Goal: Task Accomplishment & Management: Manage account settings

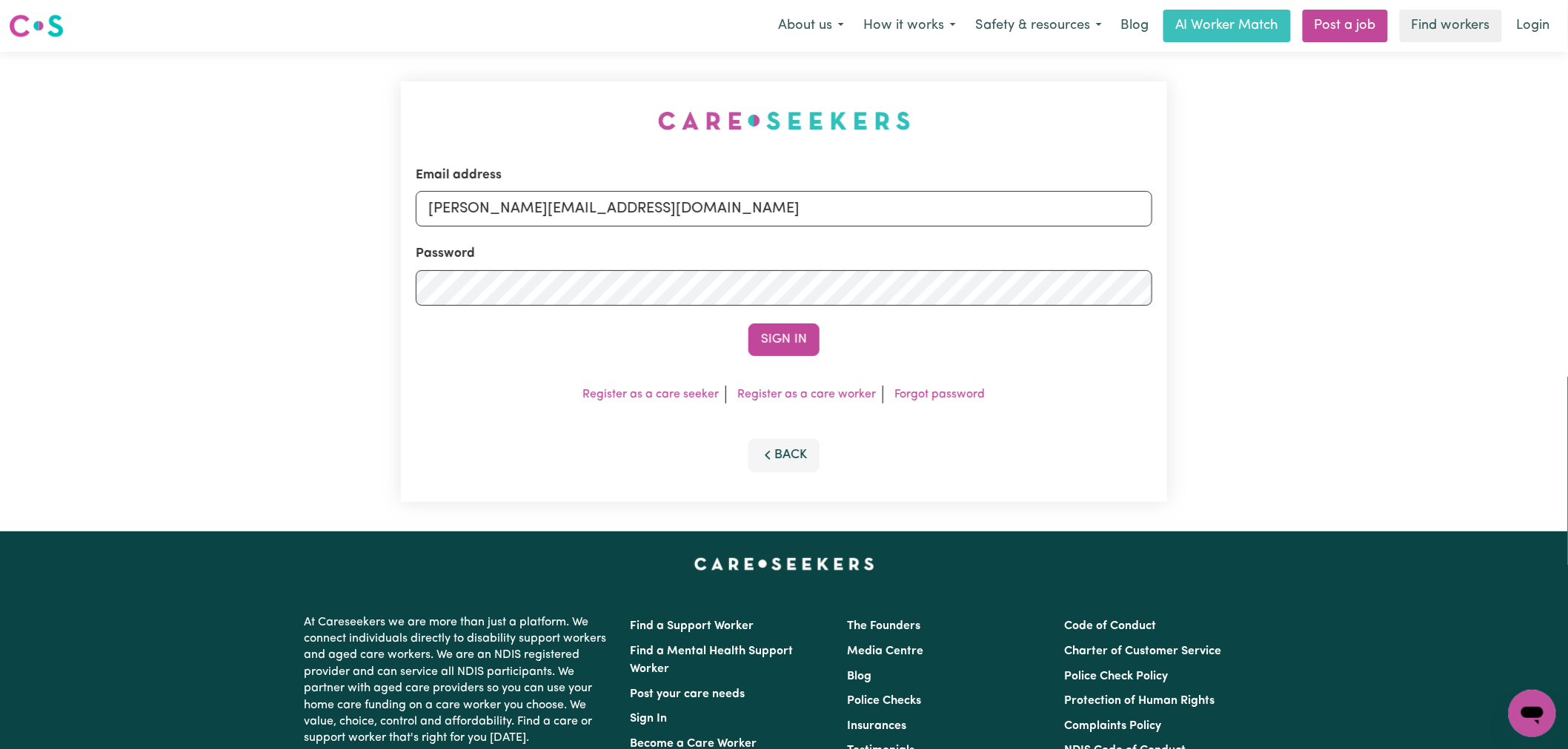
click at [750, 226] on form "Email address [PERSON_NAME][EMAIL_ADDRESS][DOMAIN_NAME] Password Sign In" at bounding box center [783, 261] width 737 height 190
click at [751, 210] on input "[PERSON_NAME][EMAIL_ADDRESS][DOMAIN_NAME]" at bounding box center [783, 209] width 737 height 35
drag, startPoint x: 797, startPoint y: 202, endPoint x: 505, endPoint y: 204, distance: 292.0
click at [505, 204] on input "[EMAIL_ADDRESS][DOMAIN_NAME]" at bounding box center [783, 209] width 737 height 35
type input "[EMAIL_ADDRESS][DOMAIN_NAME]"
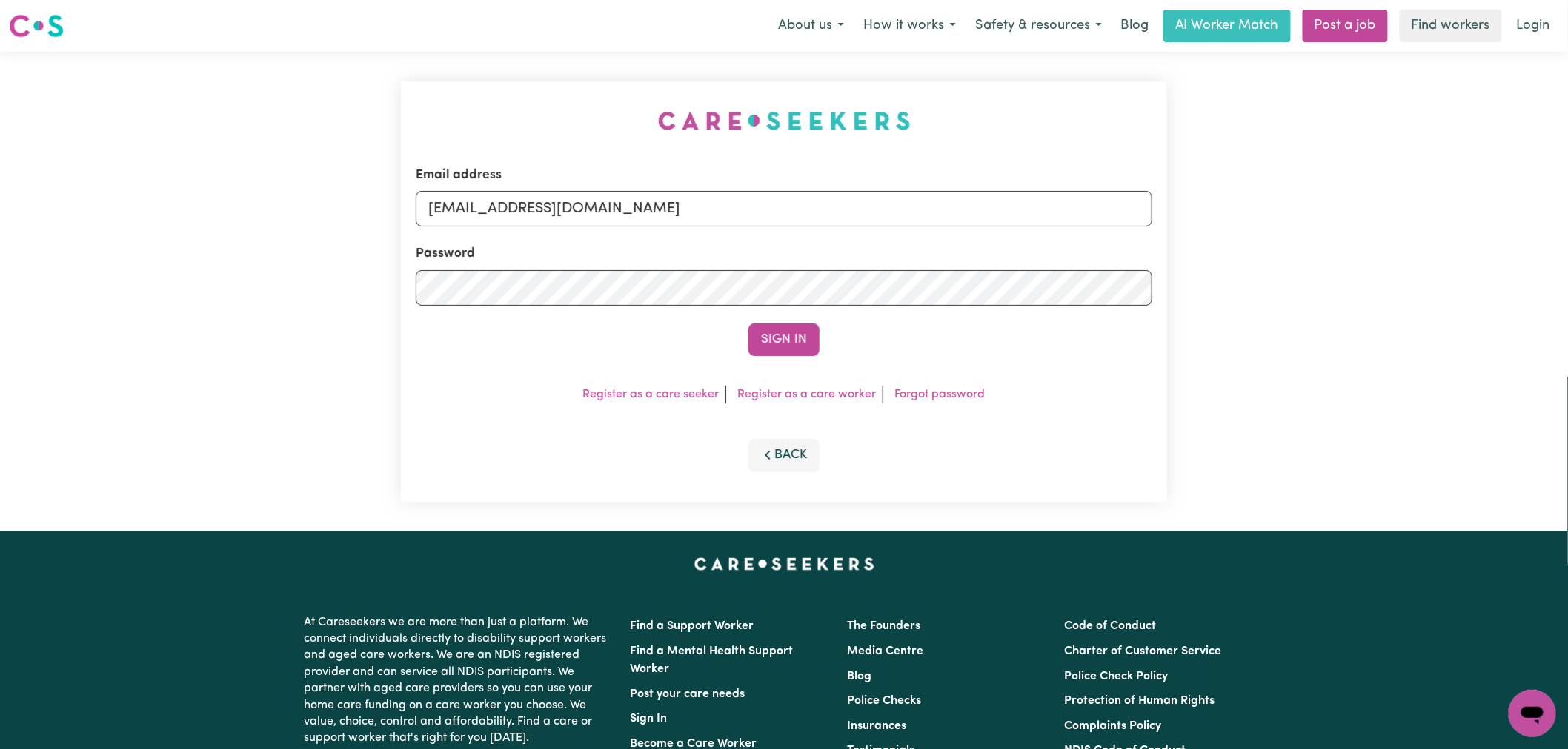
click at [749, 324] on button "Sign In" at bounding box center [784, 340] width 71 height 33
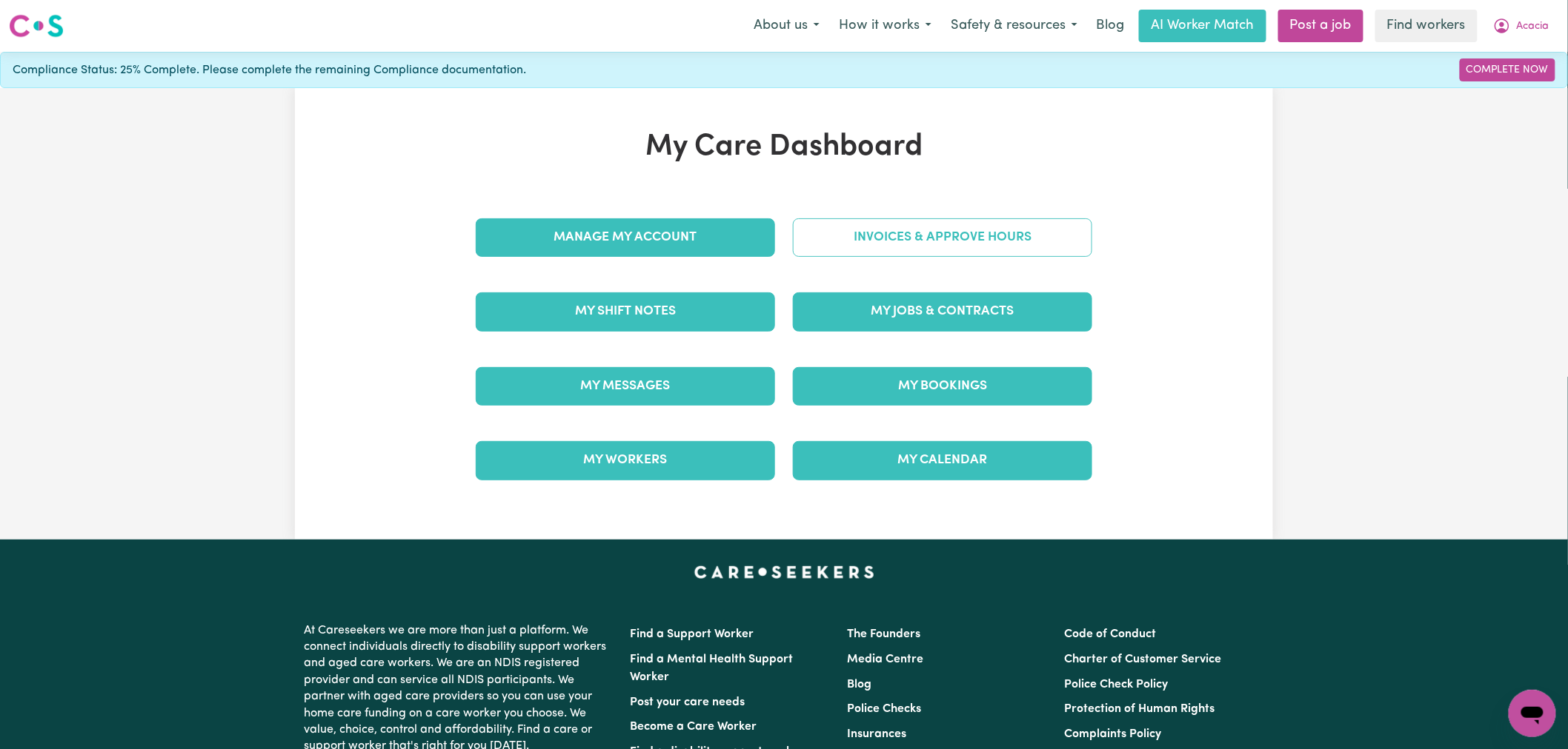
click at [858, 225] on link "Invoices & Approve Hours" at bounding box center [942, 238] width 300 height 39
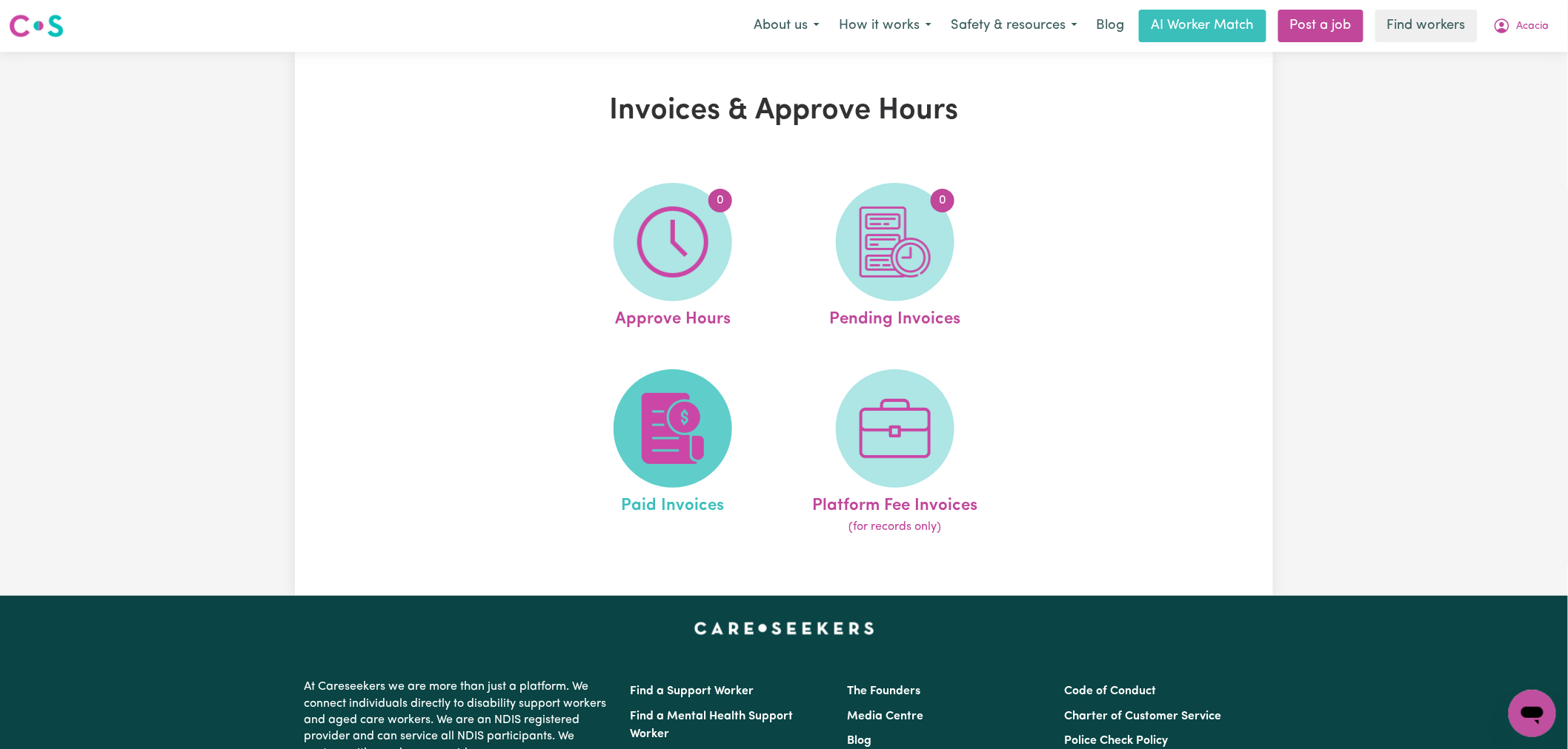
click at [714, 454] on span at bounding box center [673, 429] width 119 height 119
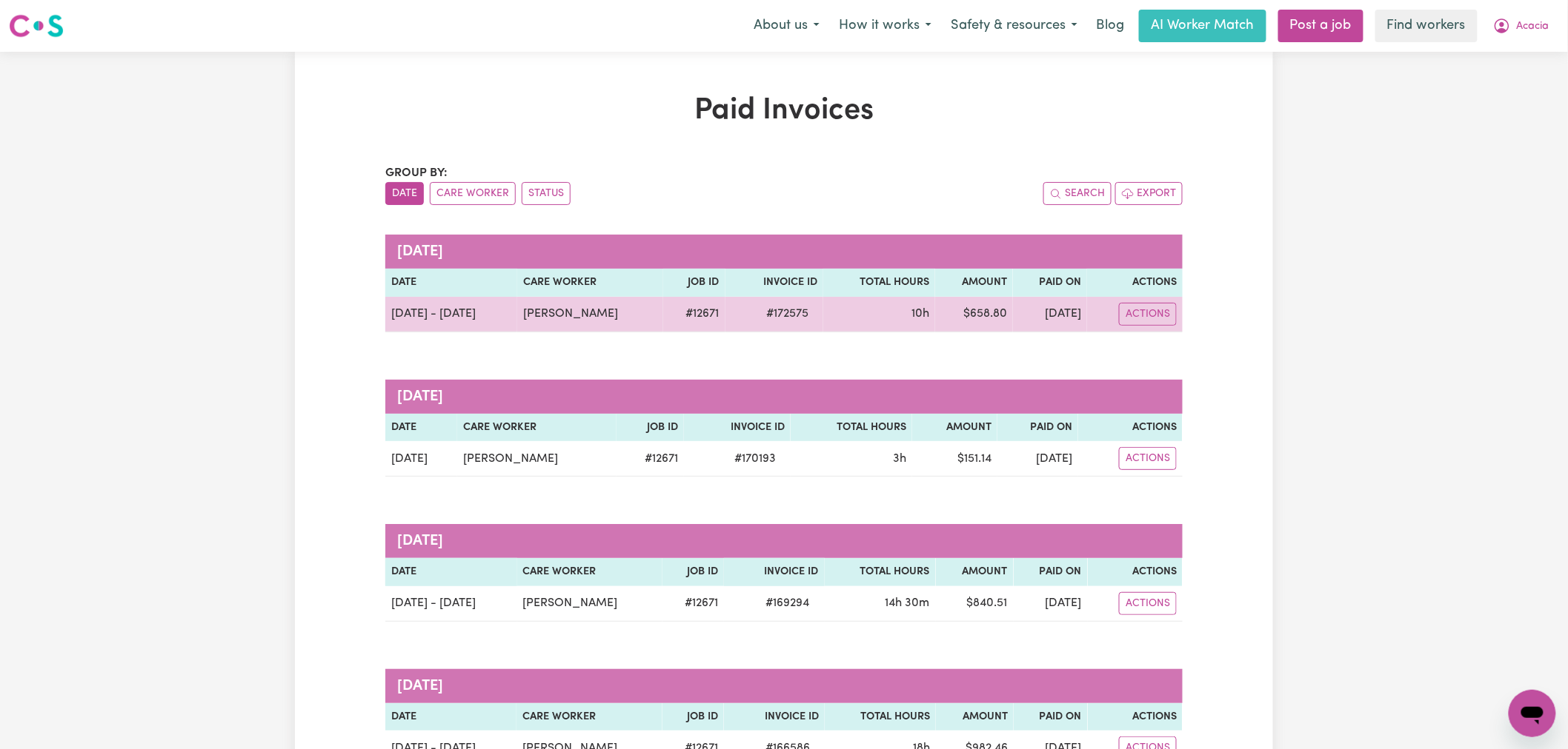
click at [1061, 320] on td "12 Sep 2025" at bounding box center [1050, 315] width 74 height 35
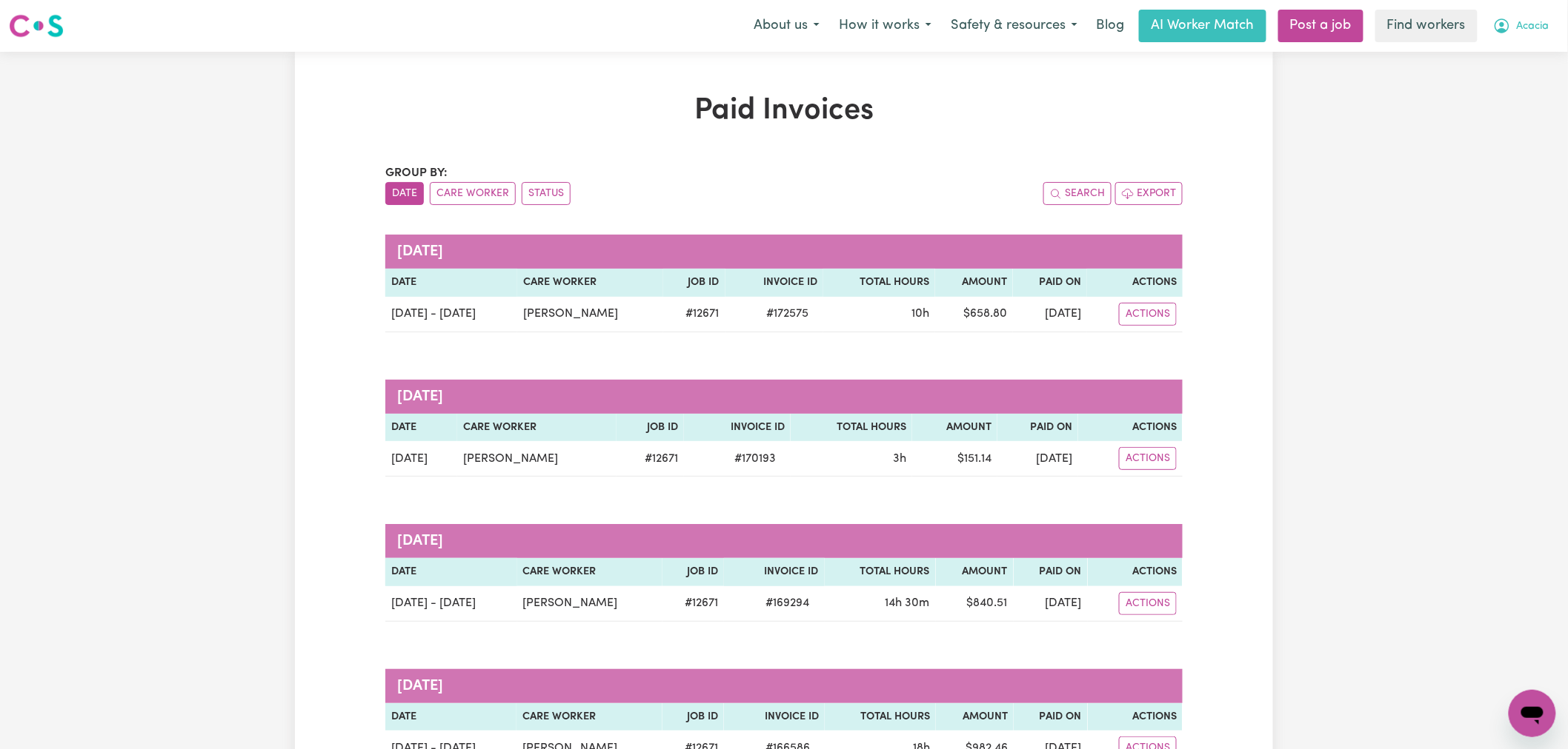
click at [1538, 32] on span "Acacia" at bounding box center [1533, 26] width 33 height 16
click at [1536, 77] on link "Logout" at bounding box center [1500, 85] width 117 height 28
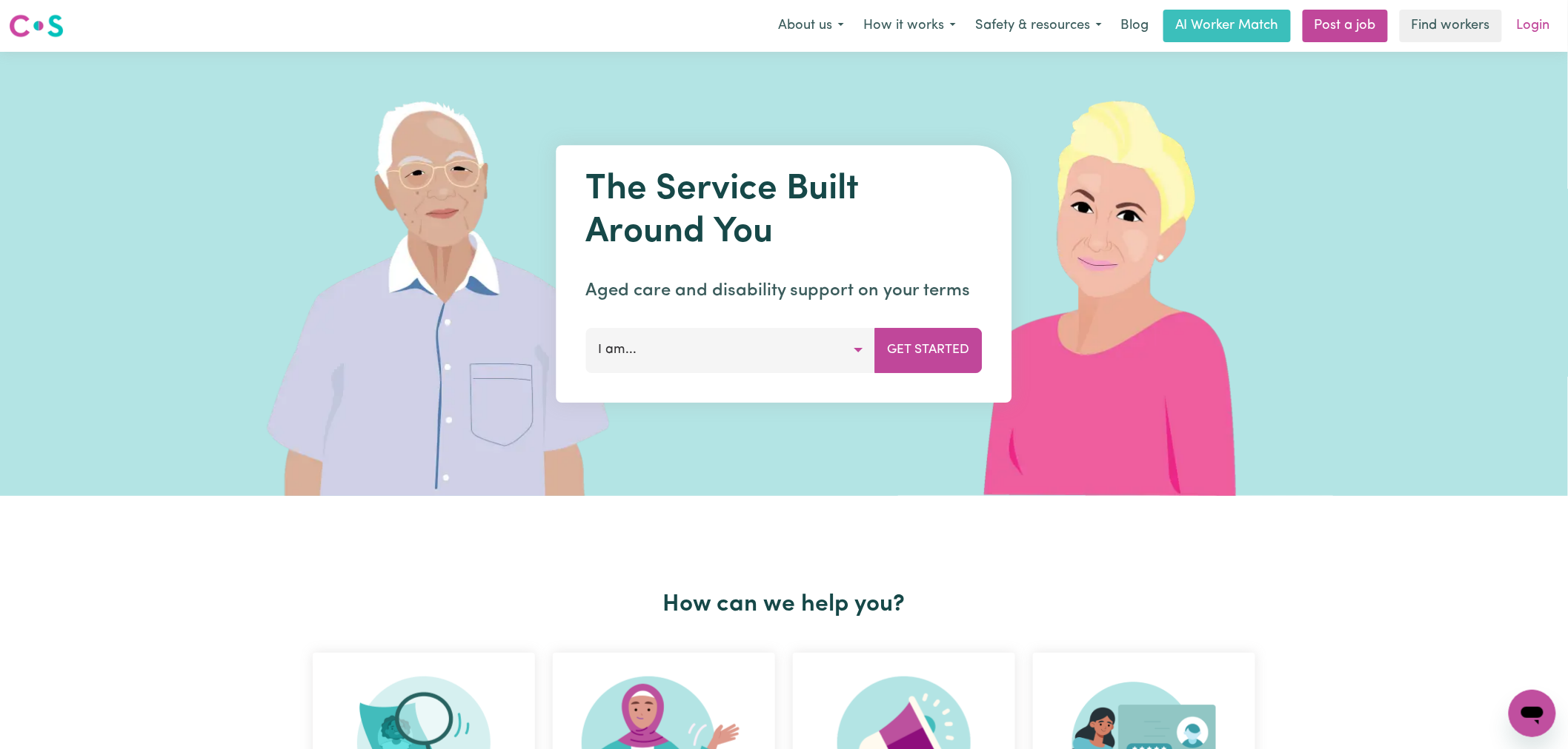
drag, startPoint x: 1505, startPoint y: 18, endPoint x: 1517, endPoint y: 18, distance: 12.0
click at [1505, 18] on div "About us How it works Safety & resources Blog AI Worker Match Post a job Find w…" at bounding box center [1164, 26] width 790 height 33
click at [1528, 18] on link "Login" at bounding box center [1533, 26] width 51 height 33
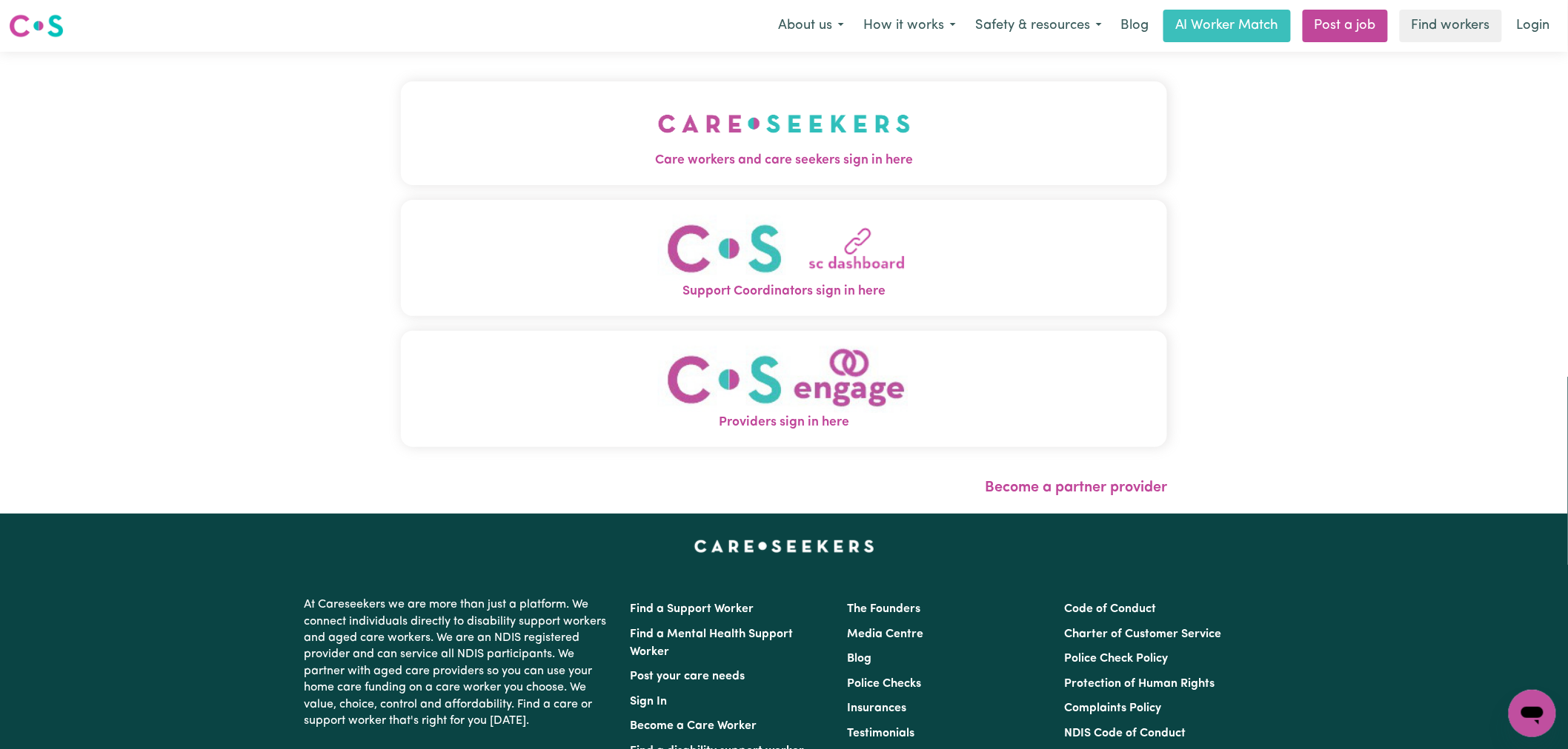
click at [705, 149] on button "Care workers and care seekers sign in here" at bounding box center [784, 132] width 766 height 104
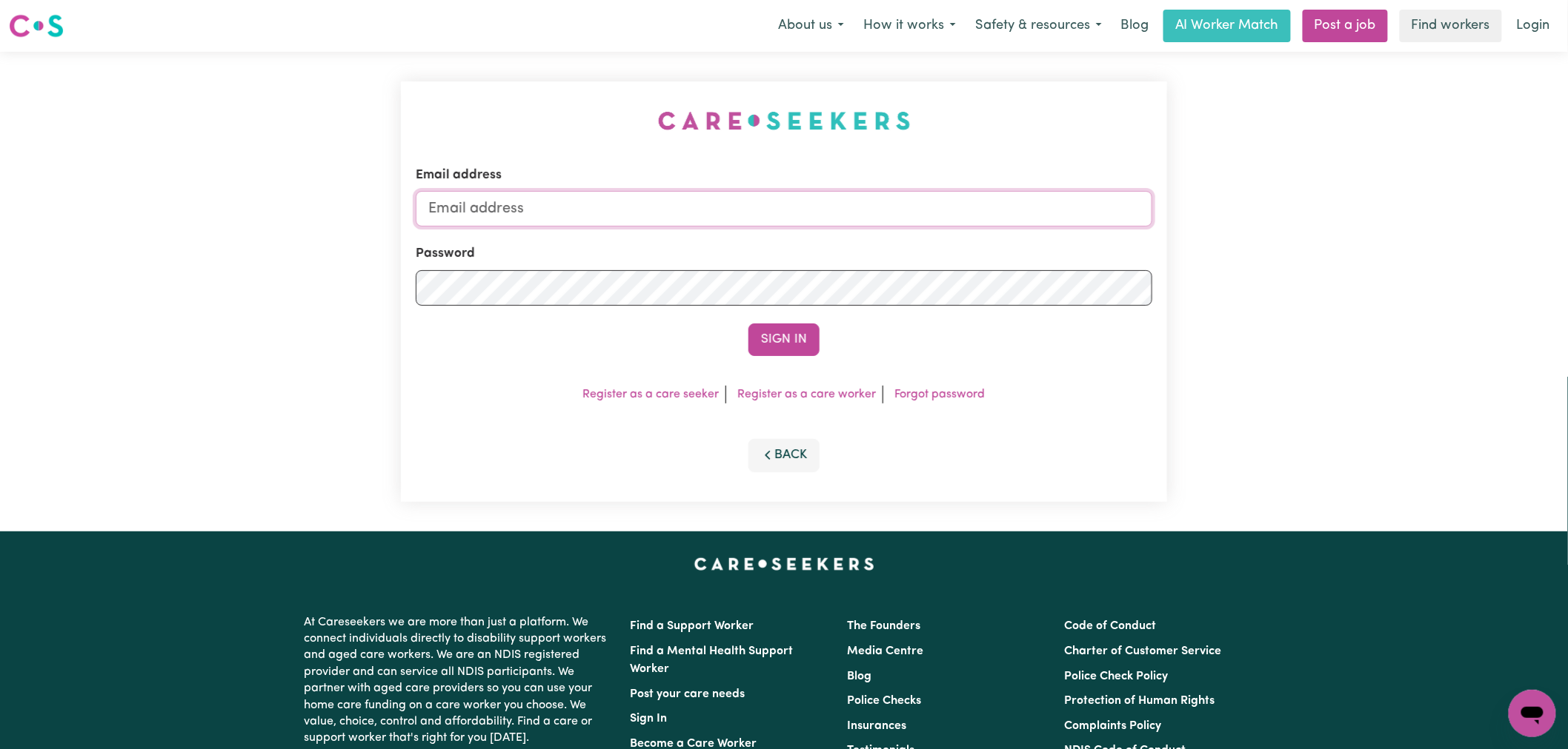
click at [766, 207] on input "Email address" at bounding box center [783, 209] width 737 height 35
click at [707, 224] on input "lindsay@careseekers.com.au" at bounding box center [783, 209] width 737 height 35
drag, startPoint x: 767, startPoint y: 216, endPoint x: 506, endPoint y: 204, distance: 261.3
click at [506, 204] on input "superuser~CaronuttingMMJ@careseekers.com.au" at bounding box center [783, 209] width 737 height 35
type input "superuser~wendythomasYS@careseekers.com.au"
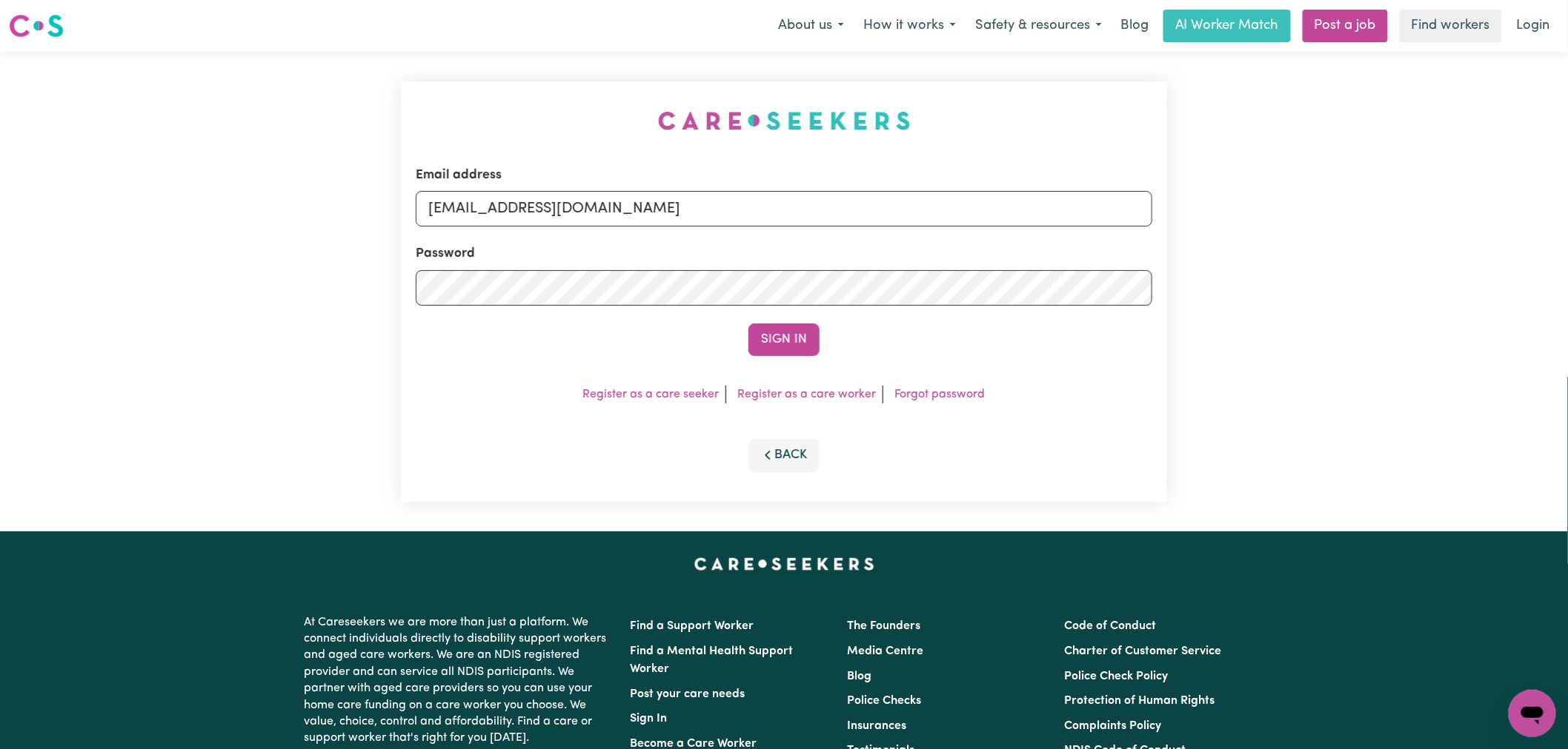
click at [749, 324] on button "Sign In" at bounding box center [784, 340] width 71 height 33
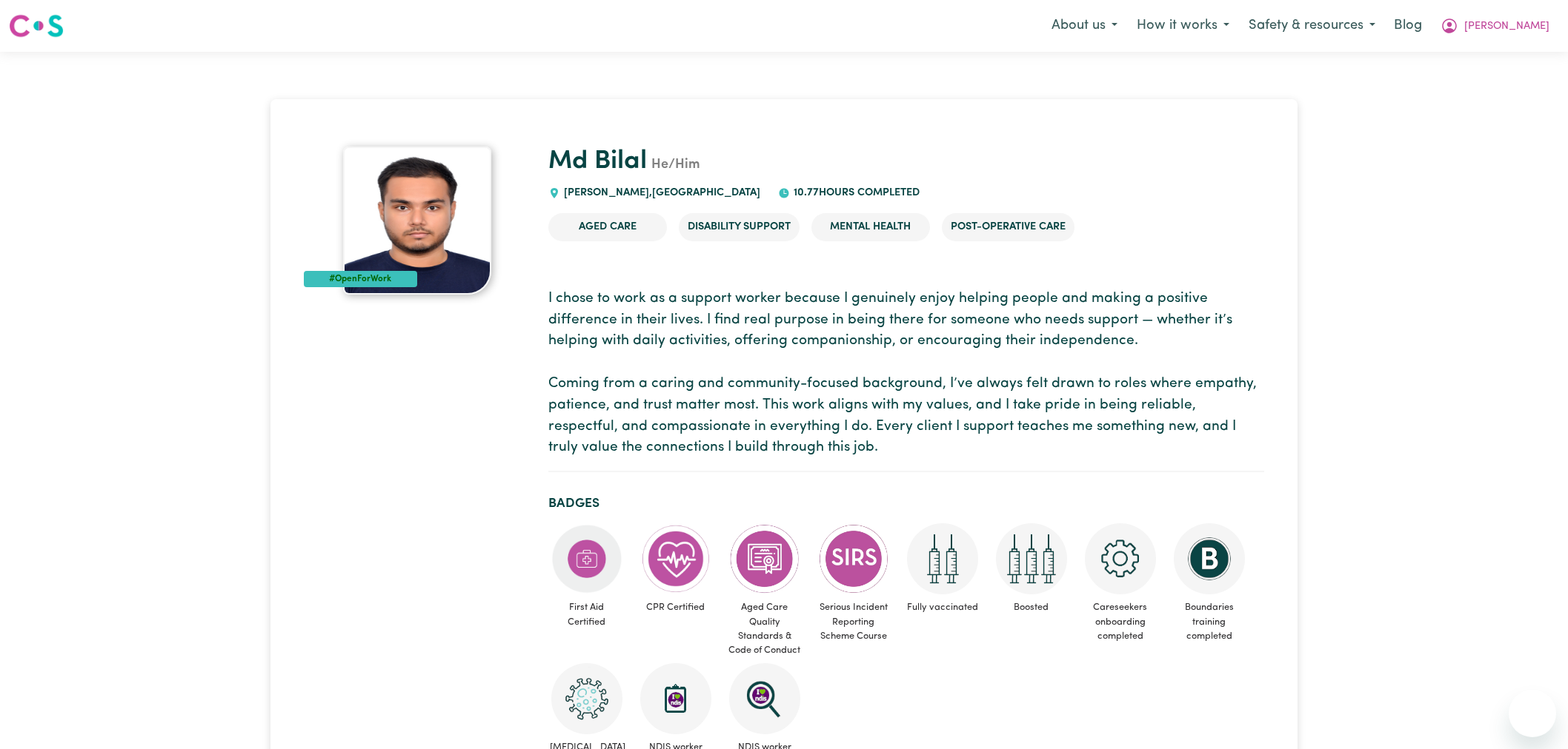
scroll to position [2304, 0]
